Goal: Task Accomplishment & Management: Manage account settings

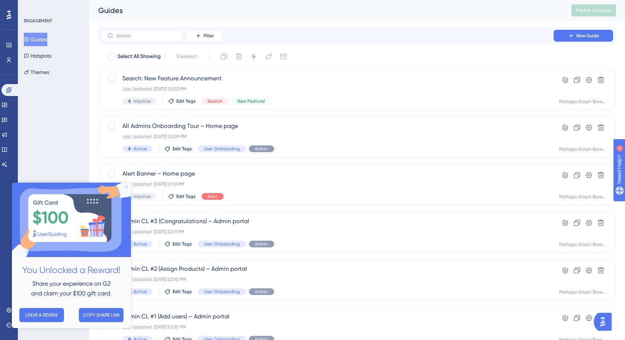
click at [127, 186] on icon "Close Preview" at bounding box center [126, 187] width 3 height 3
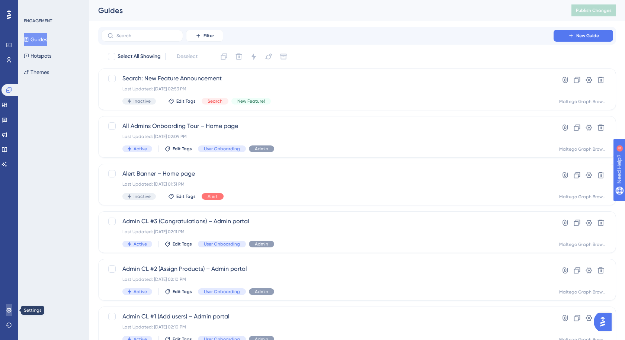
click at [9, 309] on icon at bounding box center [9, 310] width 6 height 6
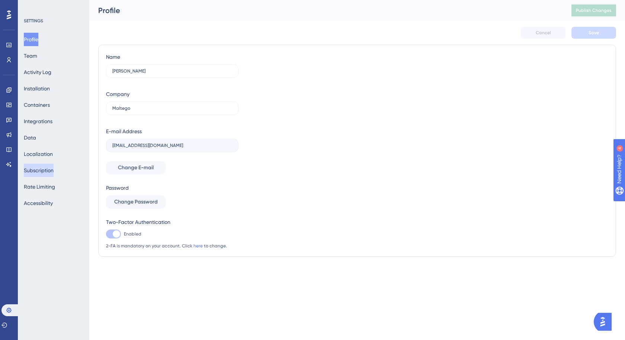
click at [49, 168] on button "Subscription" at bounding box center [39, 170] width 30 height 13
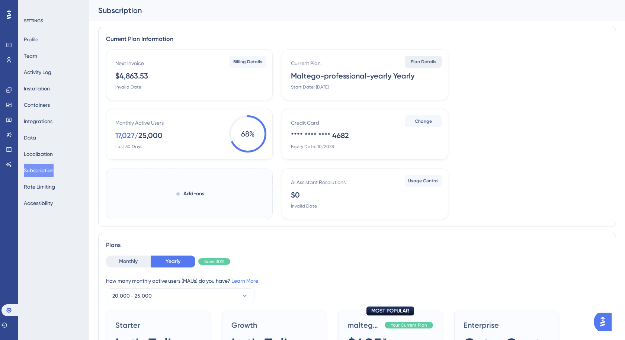
click at [431, 62] on span "Plan Details" at bounding box center [424, 62] width 26 height 6
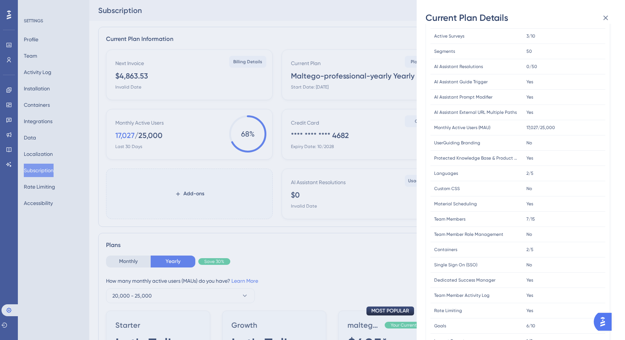
scroll to position [139, 0]
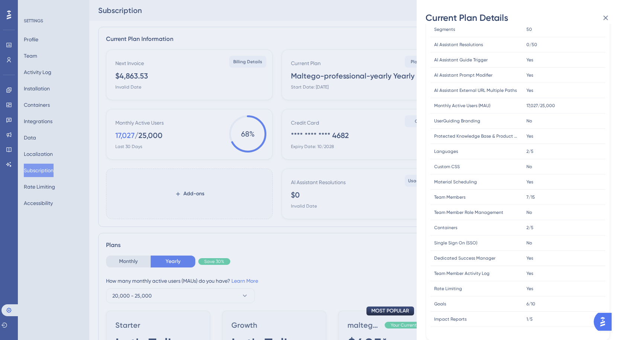
click at [533, 269] on div "Yes Yes" at bounding box center [563, 273] width 83 height 15
click at [533, 271] on div "Yes Yes" at bounding box center [563, 273] width 83 height 15
click at [532, 271] on span "Yes" at bounding box center [529, 273] width 7 height 6
click at [530, 272] on span "Yes" at bounding box center [529, 273] width 7 height 6
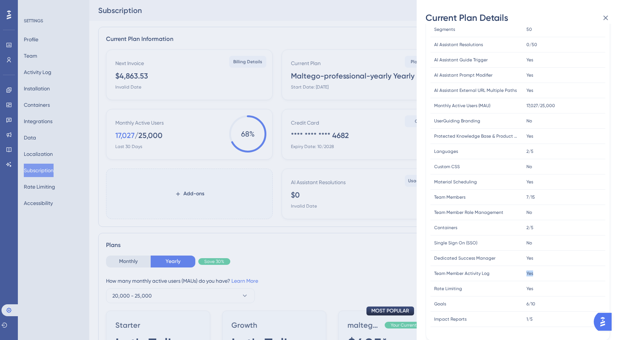
click at [530, 272] on span "Yes" at bounding box center [529, 273] width 7 height 6
click at [474, 287] on div "Rate Limiting Rate Limiting" at bounding box center [476, 288] width 92 height 15
